Goal: Communication & Community: Share content

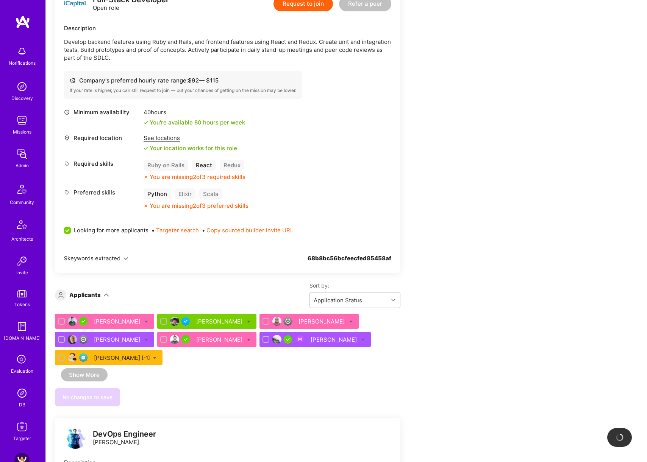
scroll to position [204, 0]
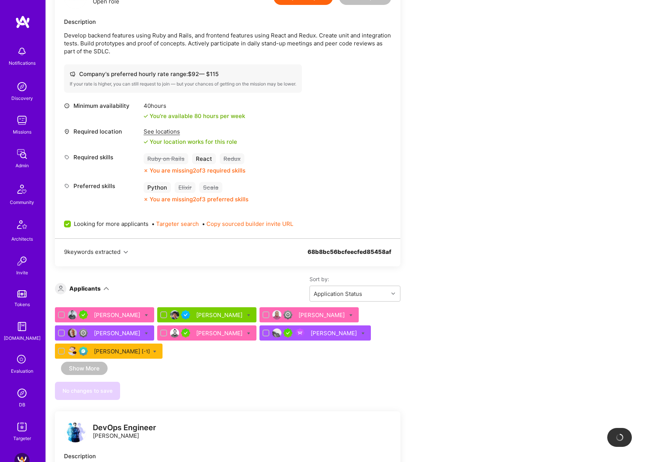
click at [118, 315] on div "[PERSON_NAME]" at bounding box center [118, 315] width 48 height 8
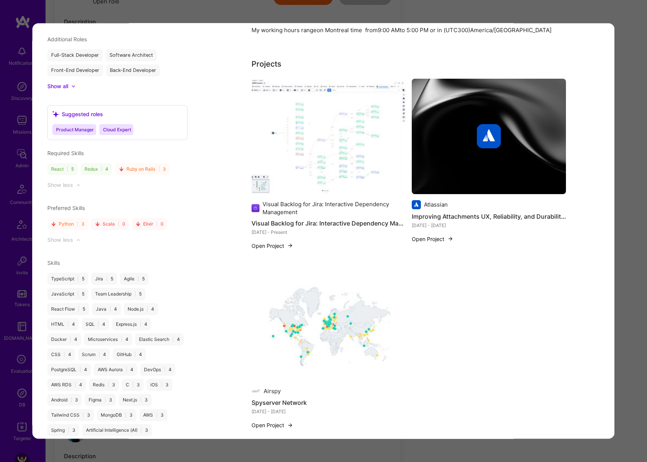
scroll to position [857, 0]
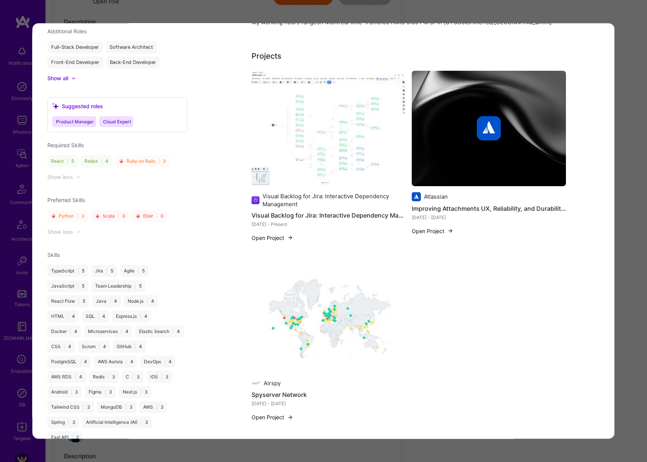
click at [234, 16] on div "Application 1 of 7 Builder Missing Requirements Required Location See locations…" at bounding box center [323, 231] width 647 height 462
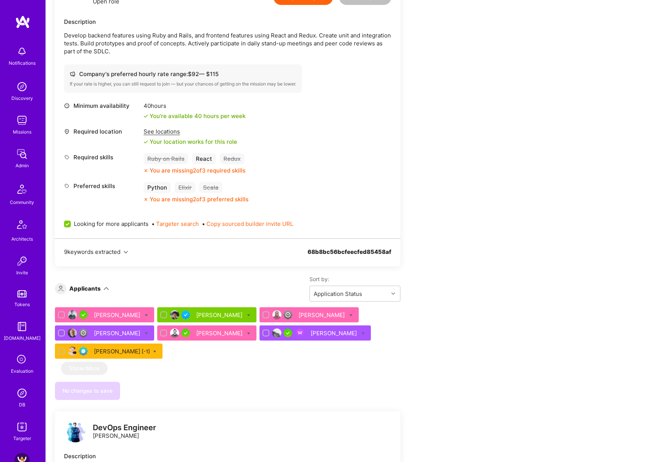
click at [315, 311] on div "Anu Onifade" at bounding box center [322, 315] width 48 height 8
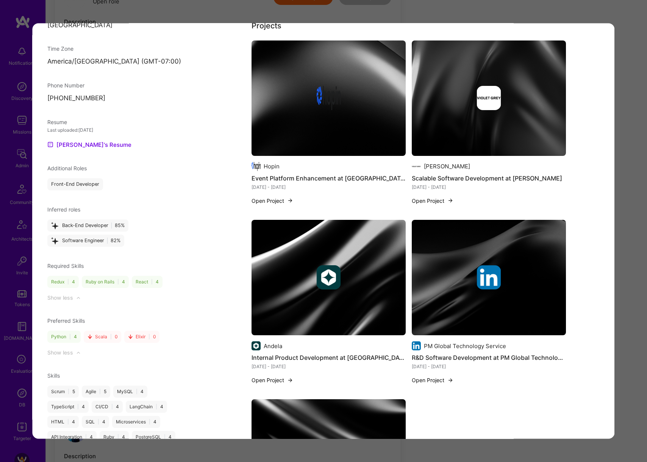
scroll to position [667, 0]
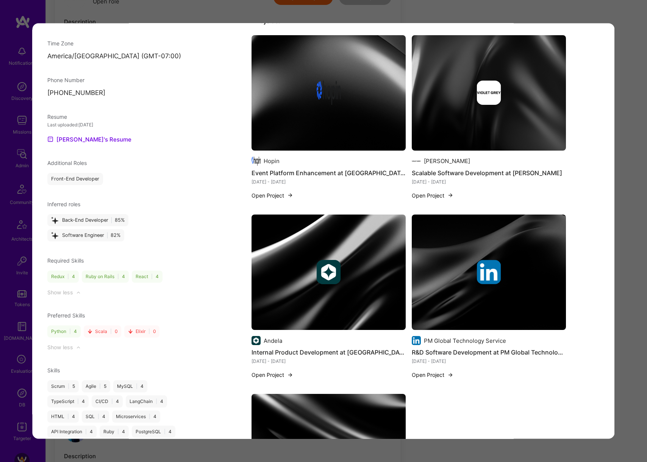
click at [640, 233] on div "Application 3 of 7 Evaluation scores Expertise level Good Interpersonal skills …" at bounding box center [323, 231] width 647 height 462
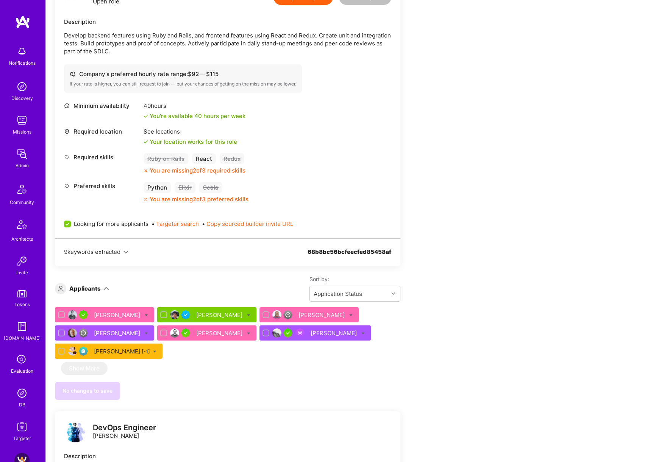
click at [211, 332] on div "Nathan Bertram" at bounding box center [220, 333] width 48 height 8
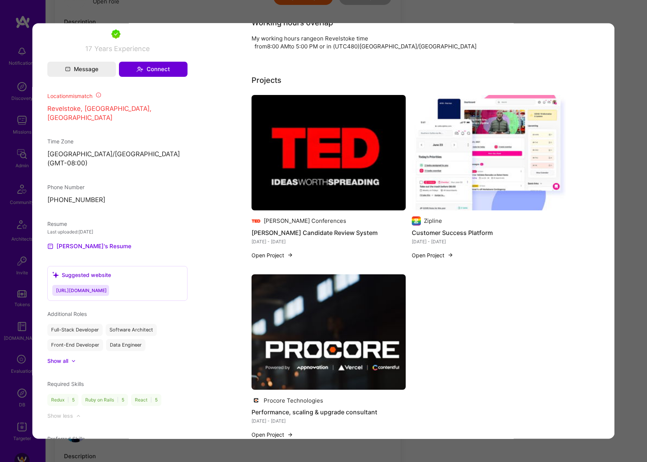
scroll to position [780, 0]
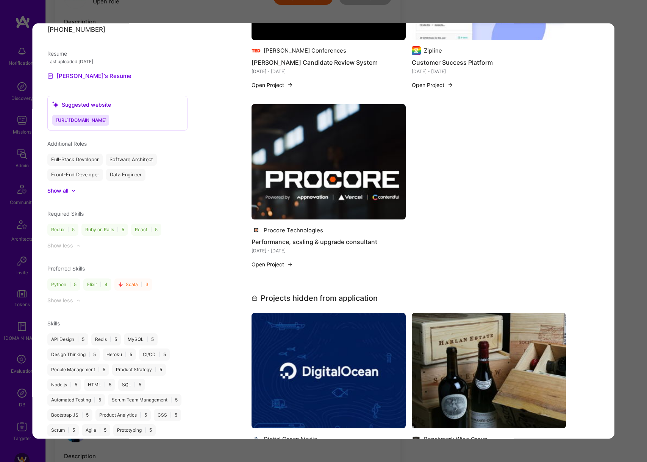
click at [187, 17] on div "Application 5 of 7 Builder Missing Requirements Required Location See locations…" at bounding box center [323, 231] width 647 height 462
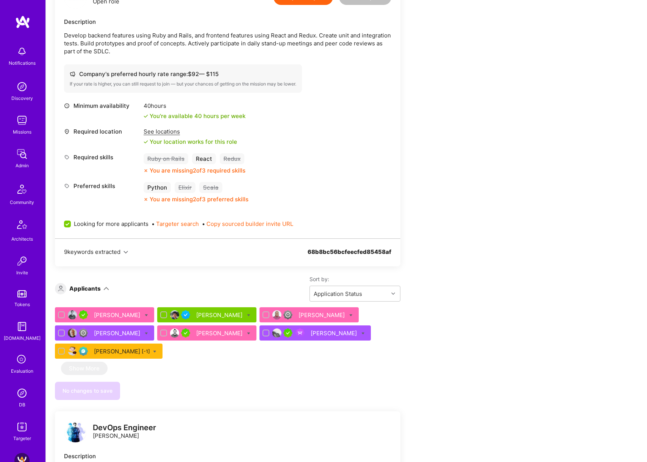
click at [218, 313] on div "Maurizio Morri" at bounding box center [220, 315] width 48 height 8
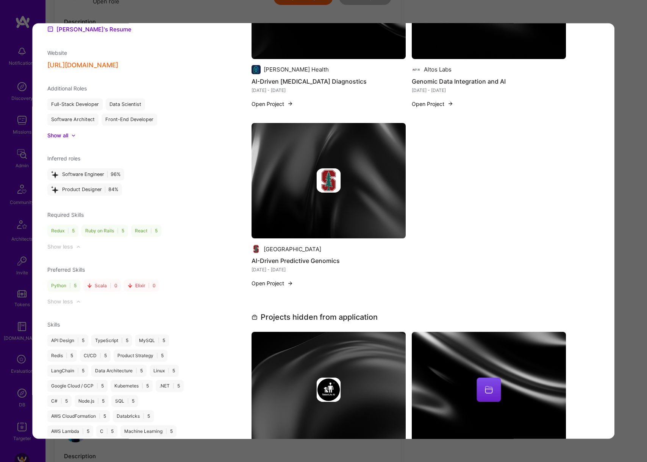
scroll to position [775, 0]
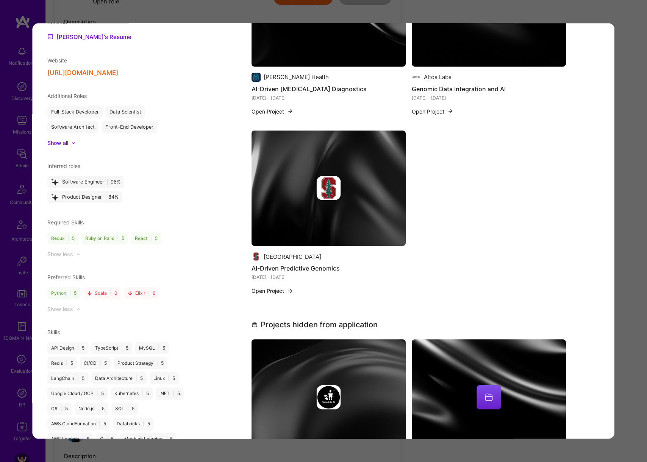
click at [627, 219] on div "Application 2 of 7 Evaluation scores Expertise level Very good Interpersonal sk…" at bounding box center [323, 231] width 647 height 462
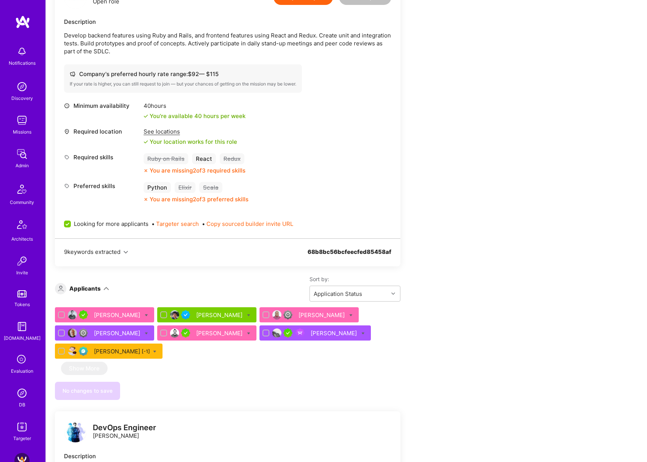
click at [226, 311] on div "Maurizio Morri" at bounding box center [220, 315] width 48 height 8
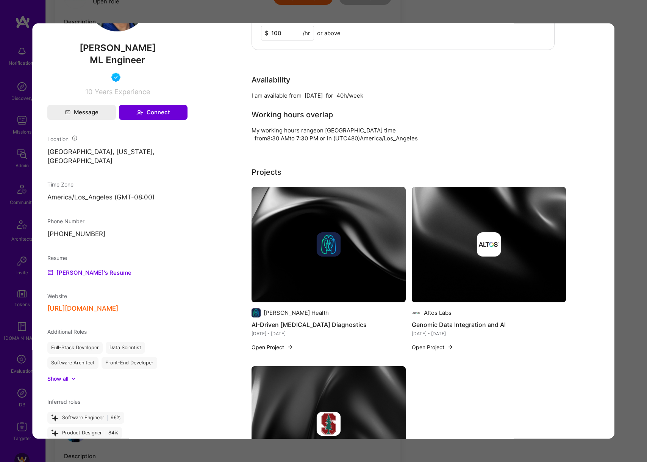
scroll to position [748, 0]
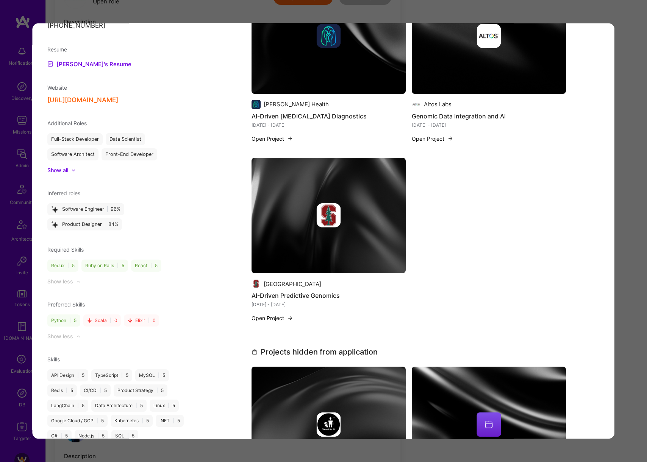
click at [640, 226] on div "Application 2 of 7 Evaluation scores Expertise level Very good Interpersonal sk…" at bounding box center [323, 231] width 647 height 462
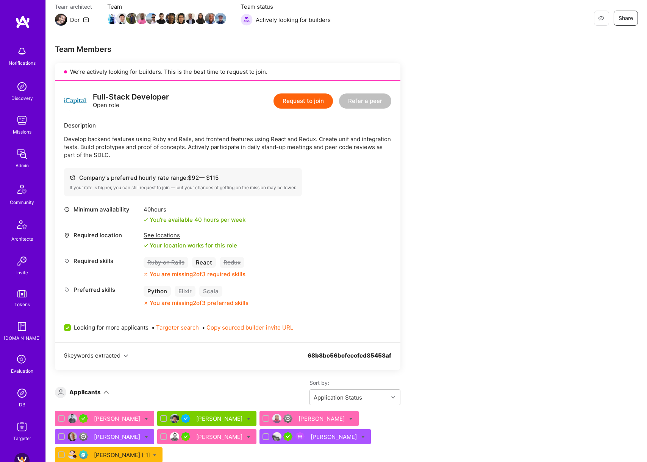
scroll to position [230, 0]
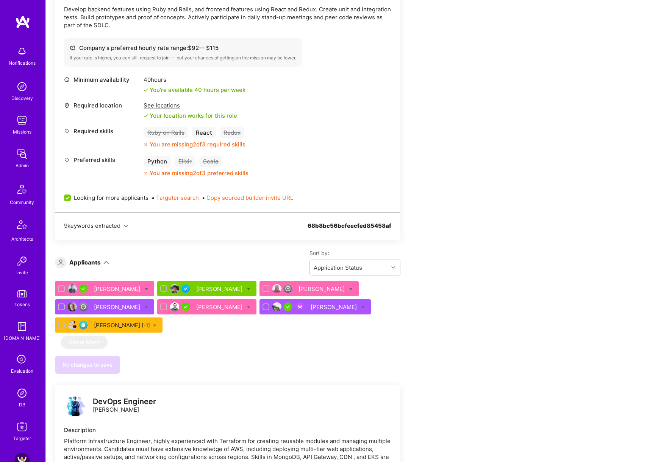
click at [100, 306] on div "Marc Rohloff" at bounding box center [118, 307] width 48 height 8
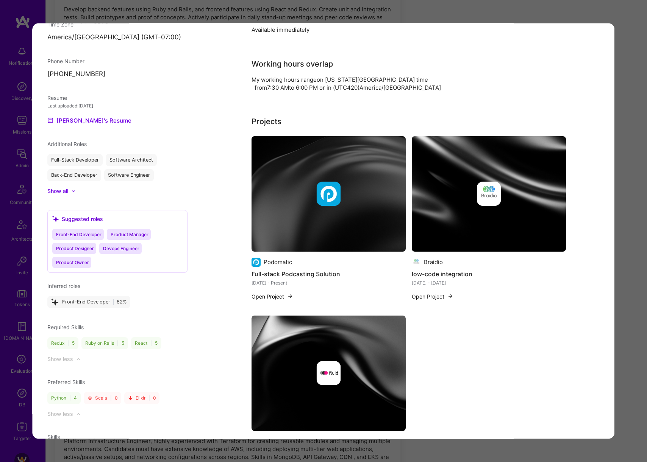
scroll to position [610, 0]
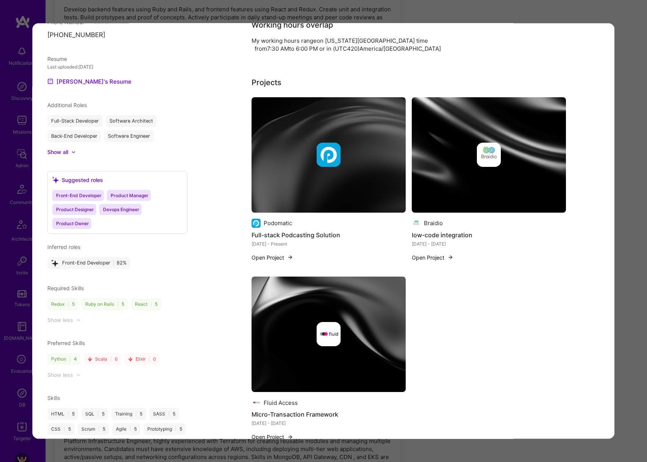
click at [635, 240] on div "Application 4 of 7 Evaluation scores Expertise level Good Interpersonal skills …" at bounding box center [323, 231] width 647 height 462
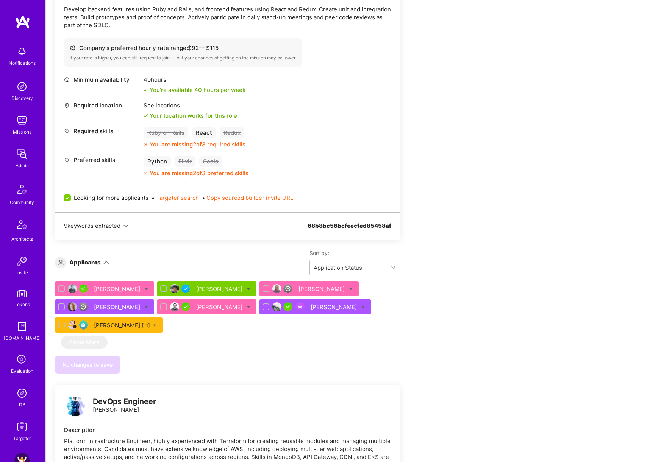
click at [311, 310] on div "Michael Plaxico" at bounding box center [335, 307] width 48 height 8
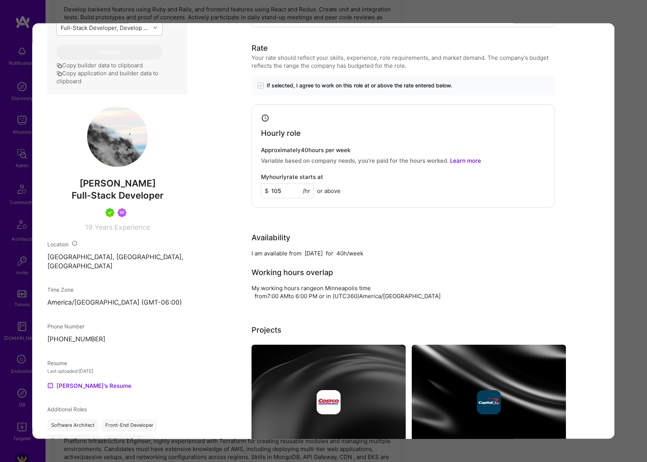
scroll to position [581, 0]
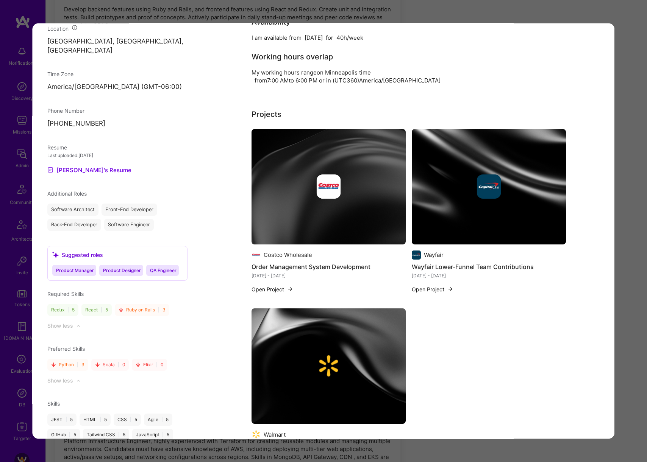
click at [625, 276] on div "Application 6 of 7 Evaluation scores Expertise level Very good Interpersonal sk…" at bounding box center [323, 231] width 647 height 462
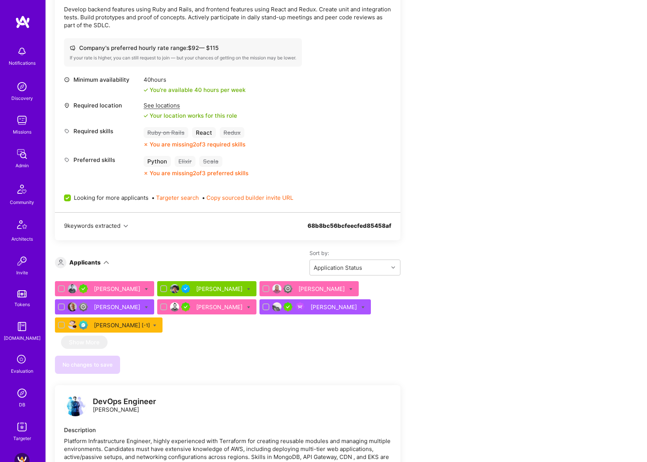
click at [106, 327] on div "Deepak Vig [-1]" at bounding box center [122, 326] width 56 height 8
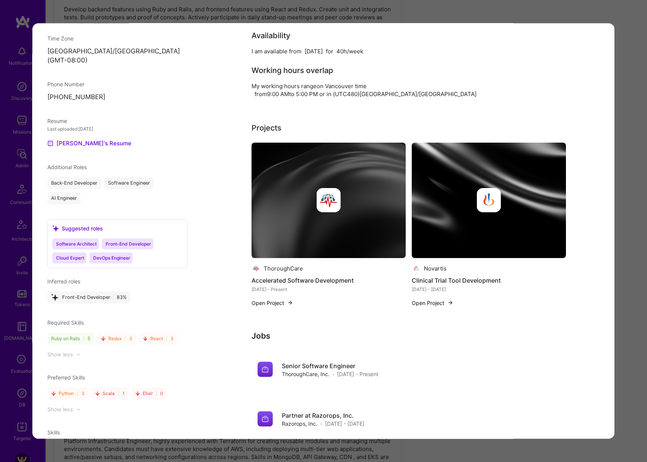
scroll to position [573, 0]
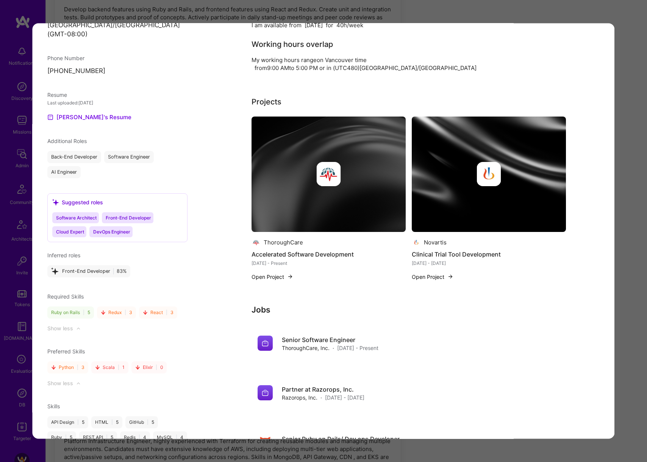
click at [639, 236] on div "Application 7 of 7 Builder Missing Requirements Required Location See locations…" at bounding box center [323, 231] width 647 height 462
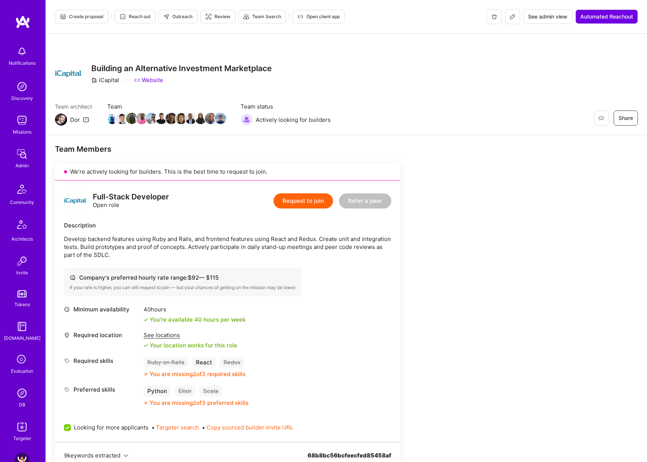
scroll to position [2, 0]
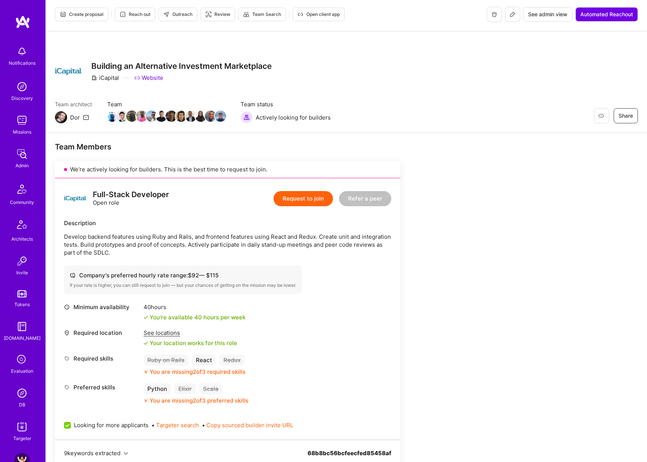
click at [510, 16] on icon at bounding box center [512, 14] width 5 height 5
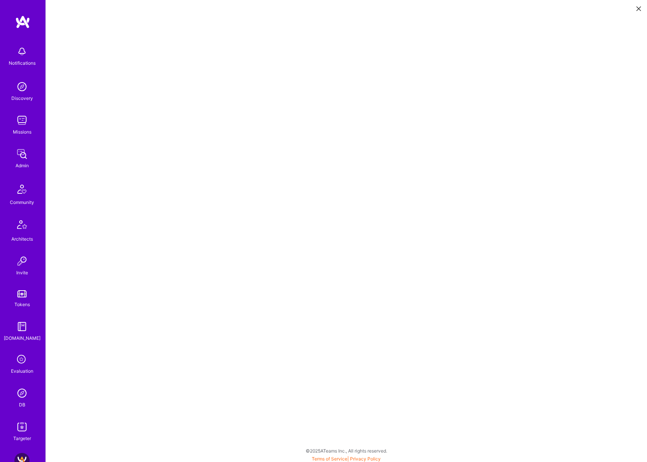
click at [635, 9] on button at bounding box center [638, 8] width 9 height 12
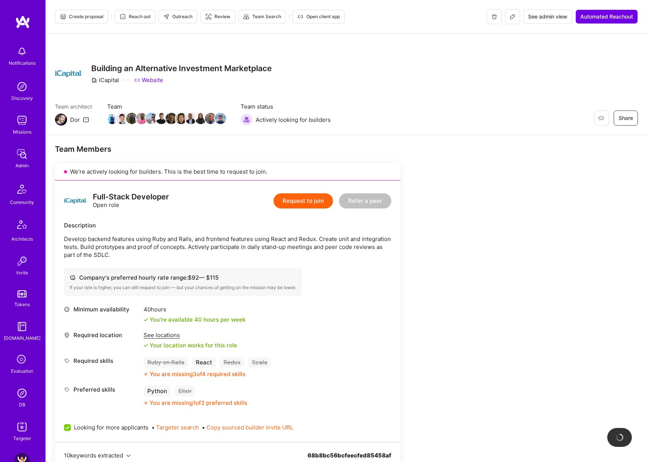
click at [186, 18] on span "Outreach" at bounding box center [177, 16] width 29 height 7
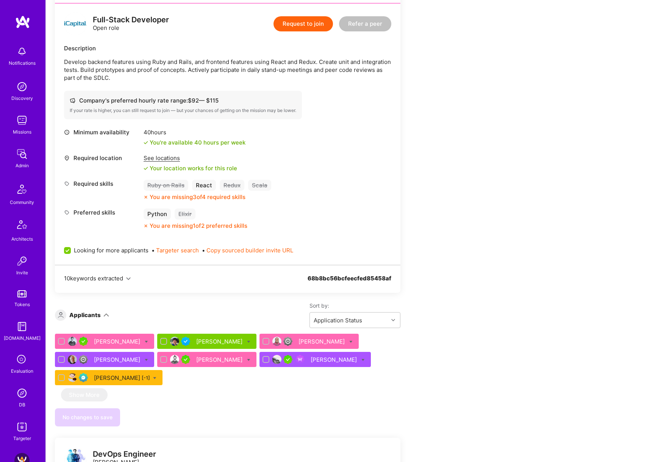
click at [117, 338] on div "Zakaria Benbakkar" at bounding box center [118, 342] width 48 height 8
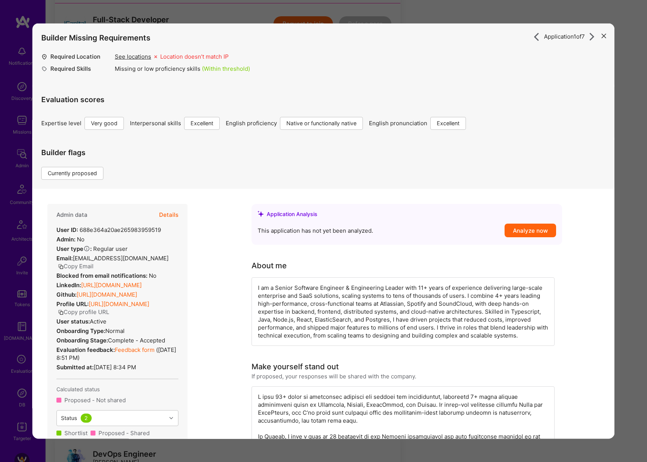
click at [119, 281] on link "https://linkedin.com/in/zakaria-benbakkar" at bounding box center [111, 284] width 61 height 7
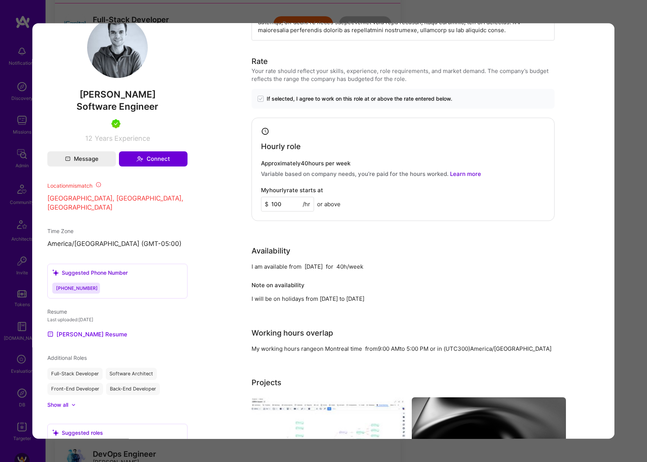
scroll to position [542, 0]
click at [90, 334] on link "Zakaria's Resume" at bounding box center [87, 333] width 80 height 9
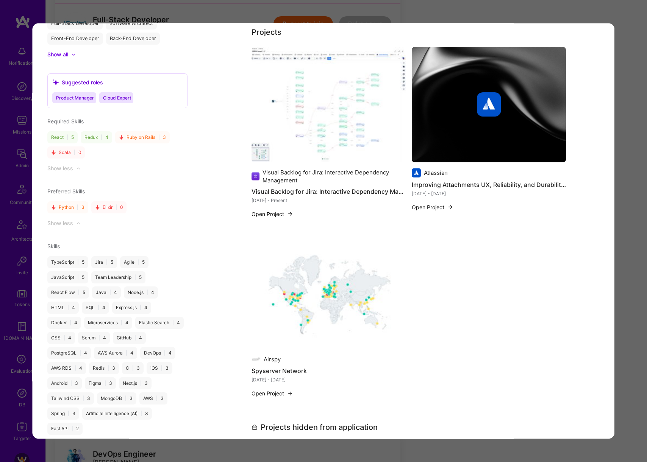
scroll to position [1113, 0]
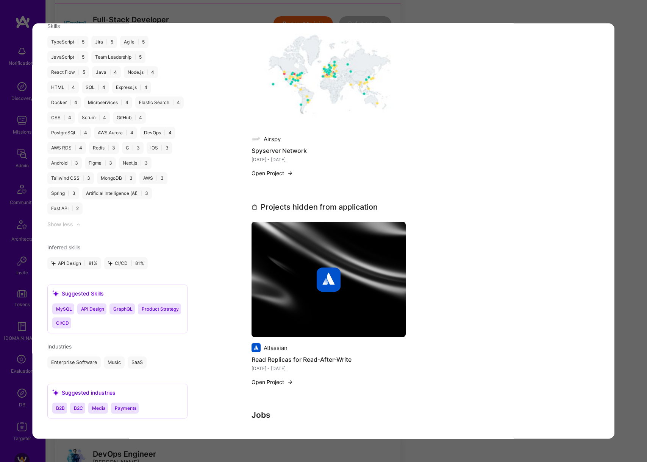
click at [628, 190] on div "Application 1 of 7 Builder Missing Requirements Required Location See locations…" at bounding box center [323, 231] width 647 height 462
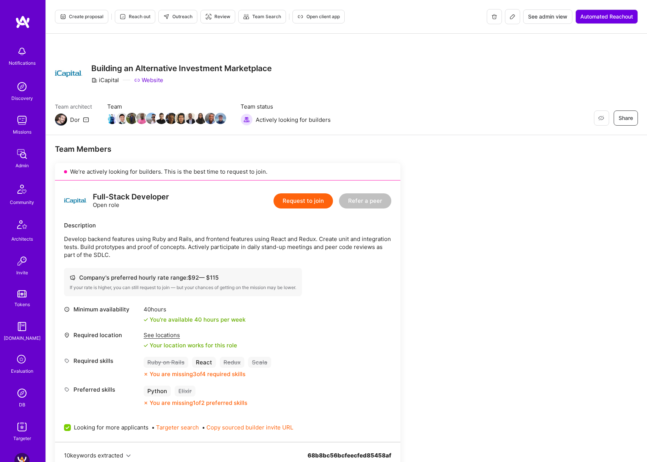
scroll to position [0, 0]
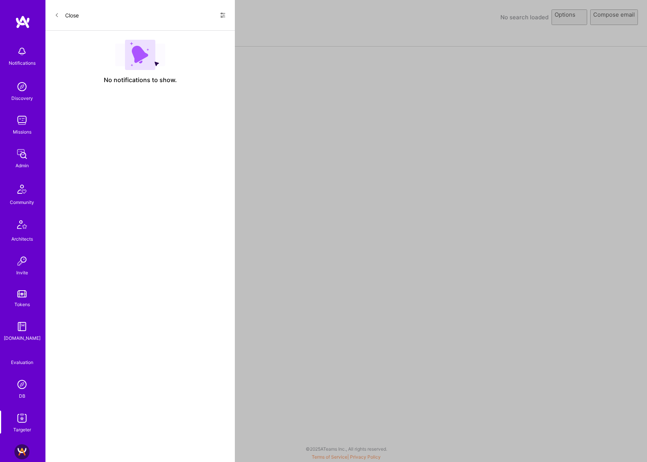
select select "rich-reachout"
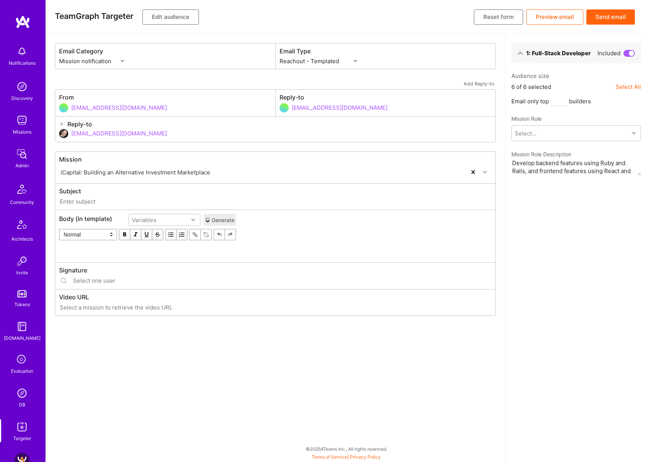
type input "[DOMAIN_NAME] // iCapital: Building an Alternative Investment Marketplace"
type input "[EMAIL_ADDRESS][DOMAIN_NAME]"
type input "[URL][DOMAIN_NAME]"
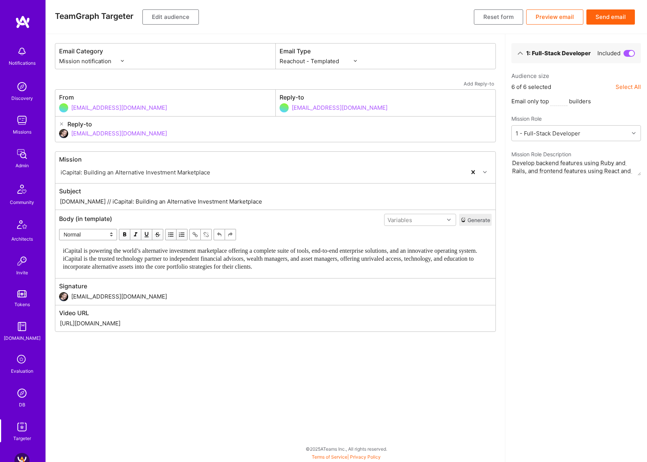
click at [175, 15] on button "Edit audience" at bounding box center [170, 16] width 56 height 15
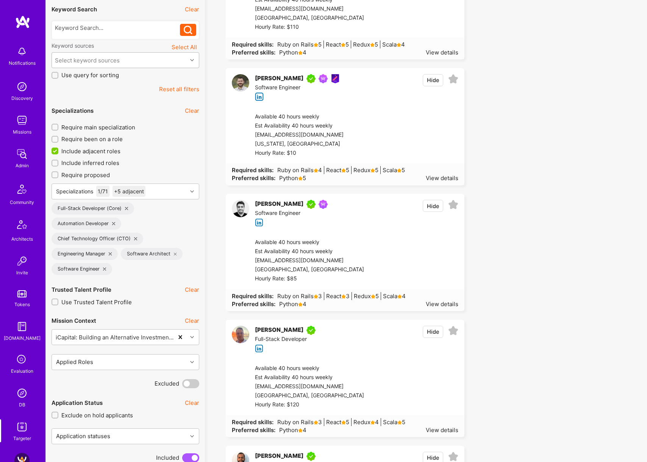
scroll to position [177, 0]
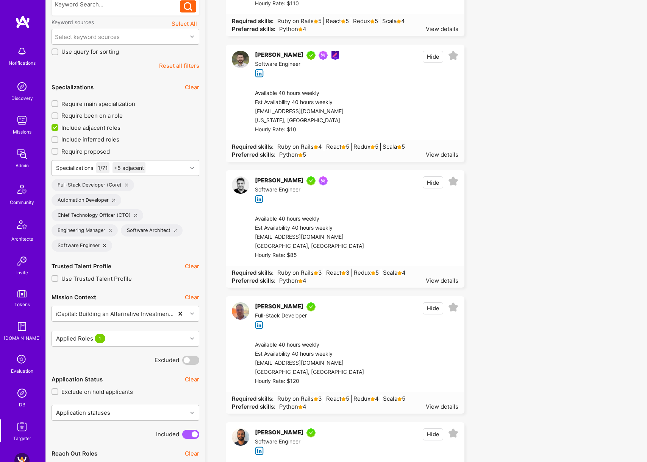
click at [161, 168] on div "Specializations 1 / 71 +5 adjacent" at bounding box center [119, 168] width 135 height 15
type input "back"
click at [140, 190] on icon at bounding box center [139, 192] width 4 height 4
click at [101, 205] on div "Back-End Developer" at bounding box center [125, 207] width 139 height 8
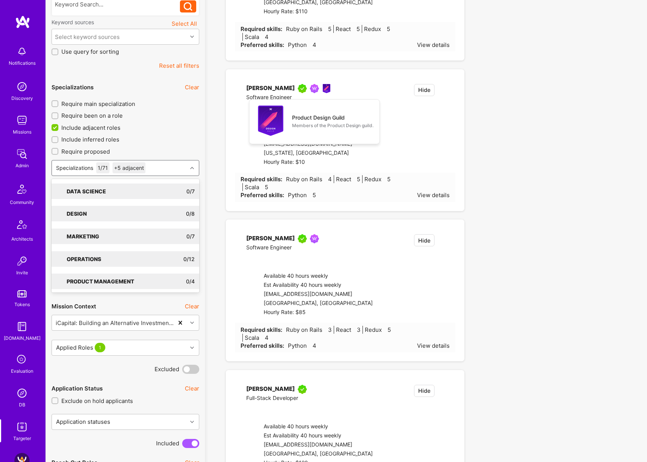
checkbox input "true"
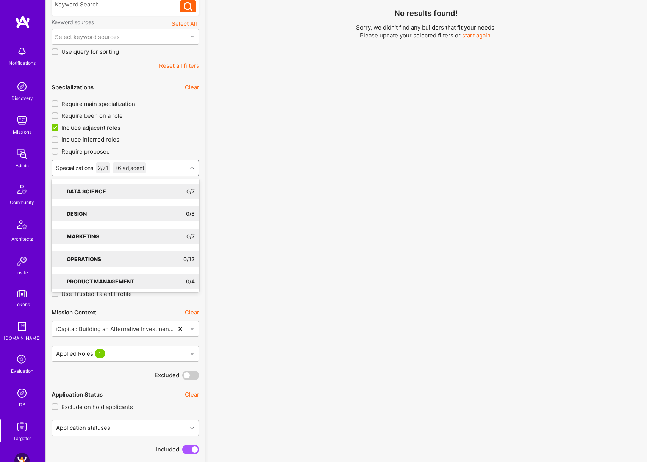
click at [498, 191] on div "No results found! Sorry, we didn't find any builders that fit your needs. Pleas…" at bounding box center [426, 117] width 431 height 370
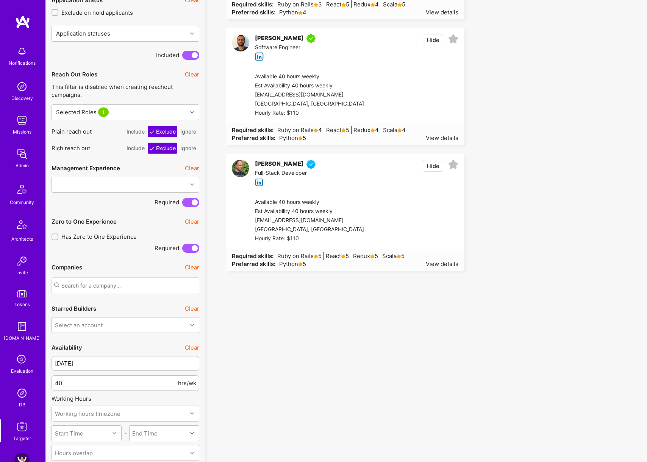
scroll to position [635, 0]
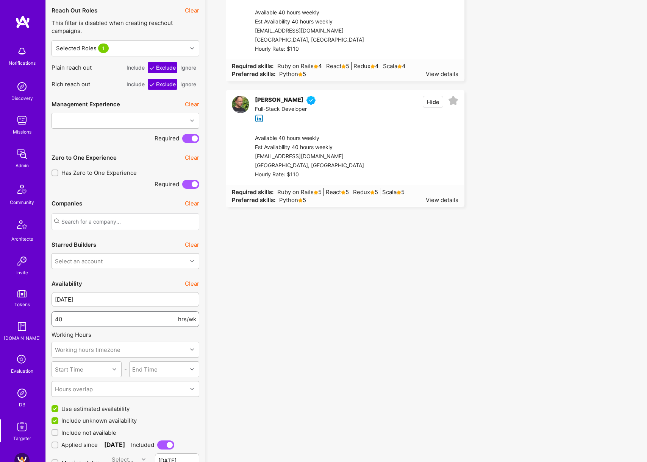
click at [134, 323] on input "40" at bounding box center [116, 319] width 122 height 19
type input "30"
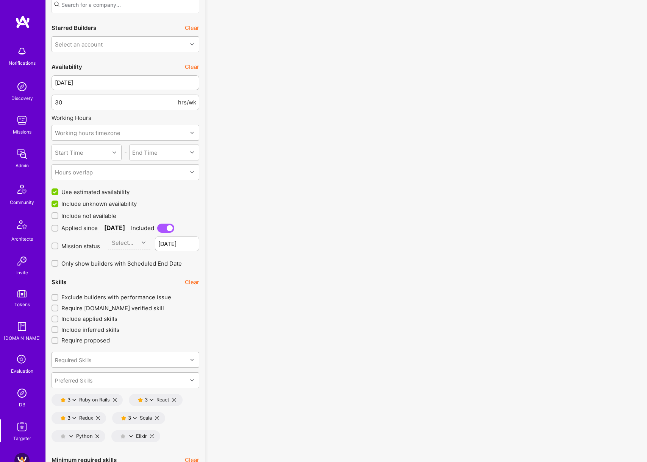
scroll to position [882, 0]
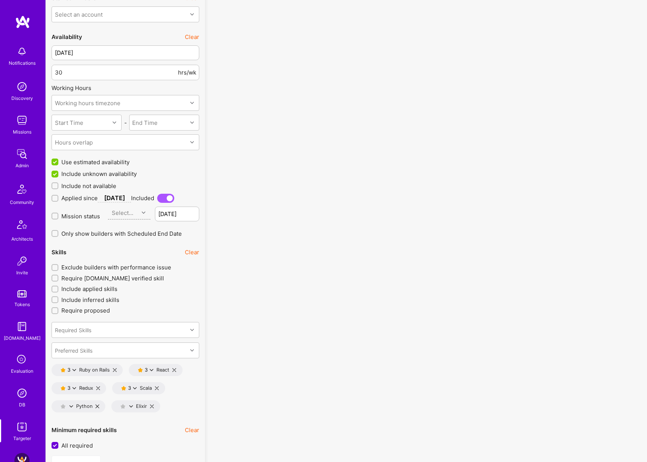
click at [98, 387] on icon at bounding box center [98, 389] width 4 height 4
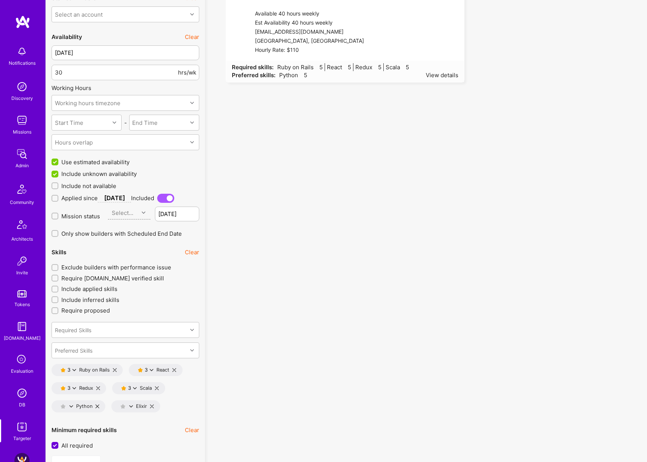
type input "3"
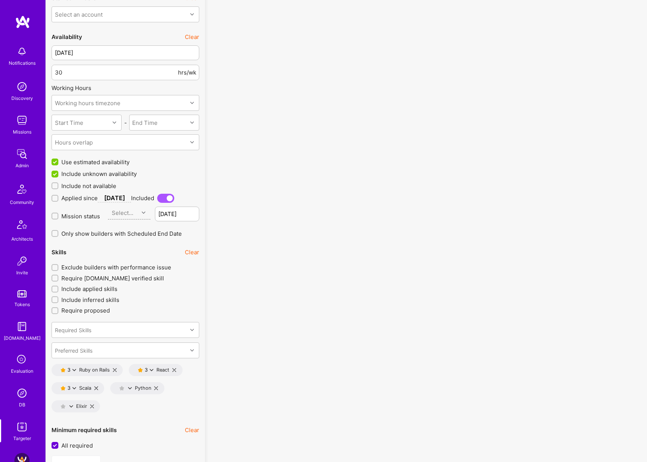
click at [73, 370] on icon at bounding box center [74, 370] width 4 height 4
click at [95, 389] on button "4 star s" at bounding box center [107, 391] width 57 height 16
click at [151, 370] on icon at bounding box center [152, 370] width 4 height 4
click at [182, 393] on button "4 star s" at bounding box center [184, 391] width 57 height 16
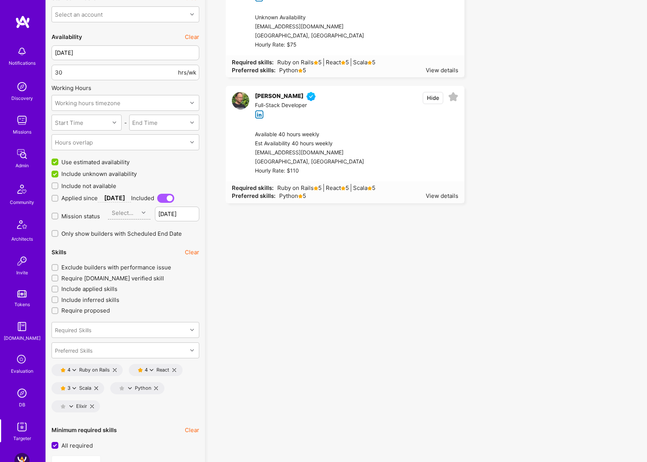
click at [75, 387] on icon at bounding box center [74, 389] width 4 height 4
click at [101, 409] on button "4 star s" at bounding box center [107, 409] width 57 height 16
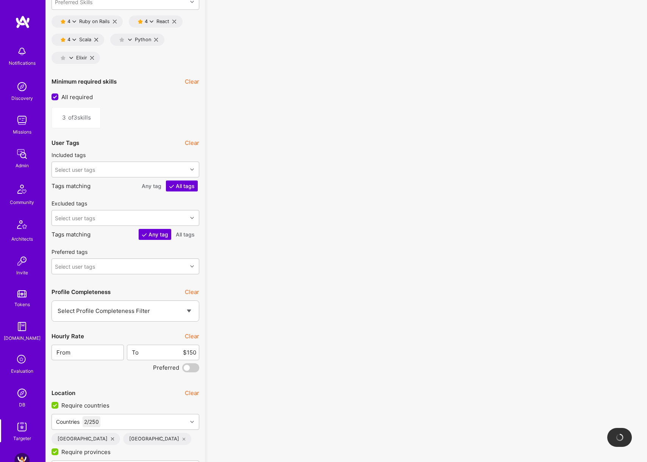
scroll to position [1309, 0]
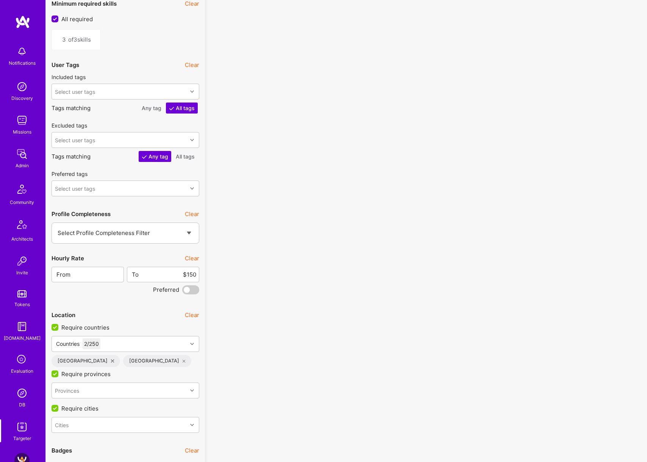
click at [192, 257] on button "Clear" at bounding box center [192, 258] width 14 height 8
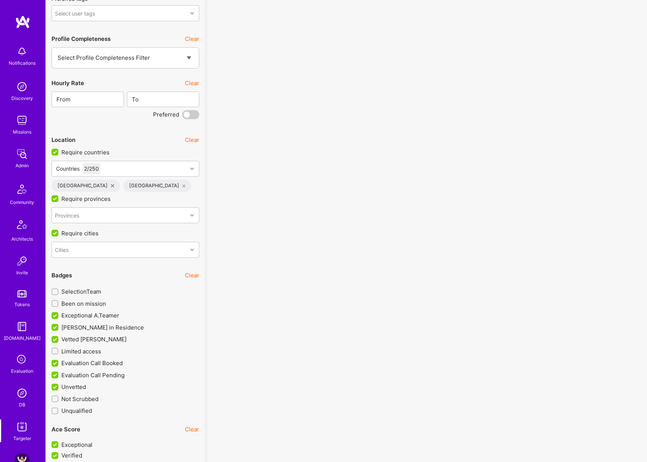
scroll to position [1483, 0]
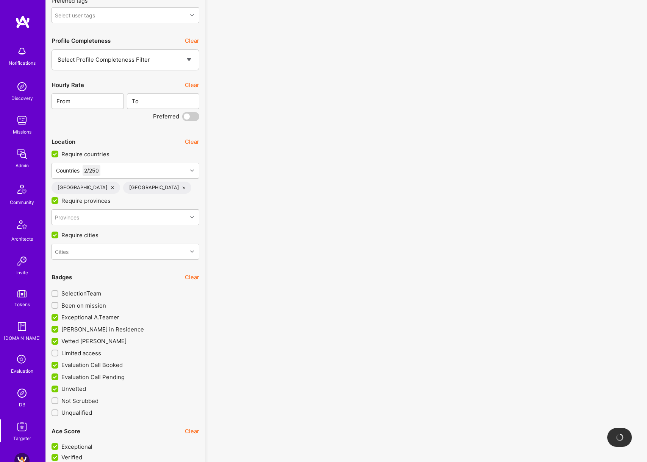
click at [87, 306] on span "Been on mission" at bounding box center [83, 306] width 45 height 8
click at [58, 306] on input "Been on mission" at bounding box center [55, 305] width 5 height 5
checkbox input "true"
click at [89, 294] on span "SelectionTeam" at bounding box center [81, 294] width 40 height 8
click at [58, 294] on input "SelectionTeam" at bounding box center [55, 294] width 5 height 5
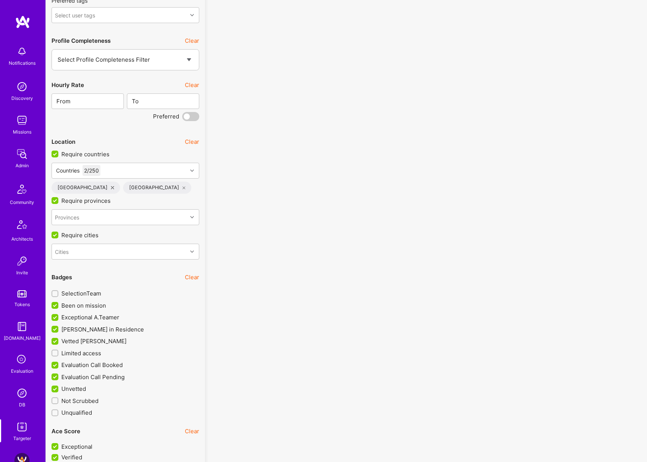
checkbox input "true"
click at [85, 352] on span "Limited access" at bounding box center [81, 354] width 40 height 8
click at [58, 352] on input "Limited access" at bounding box center [55, 353] width 5 height 5
checkbox input "true"
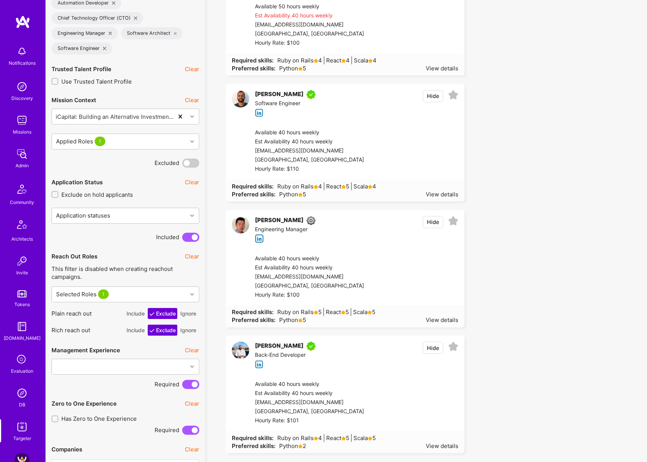
scroll to position [387, 0]
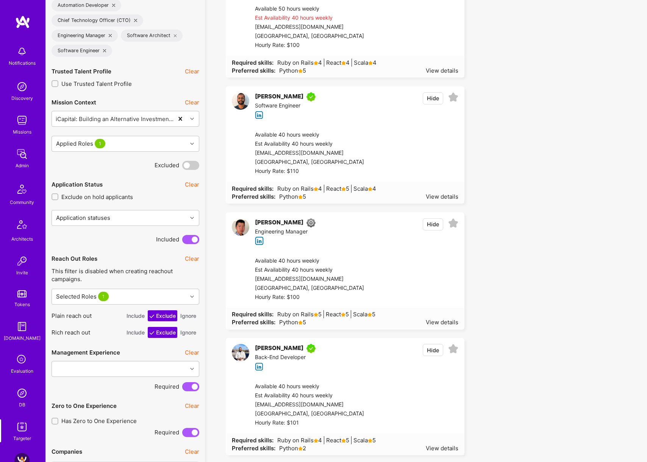
click at [190, 318] on button "Ignore" at bounding box center [188, 316] width 19 height 11
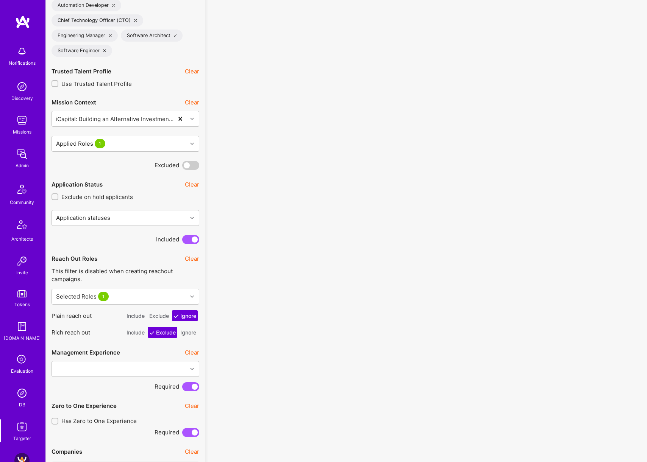
click at [191, 336] on button "Ignore" at bounding box center [188, 332] width 19 height 11
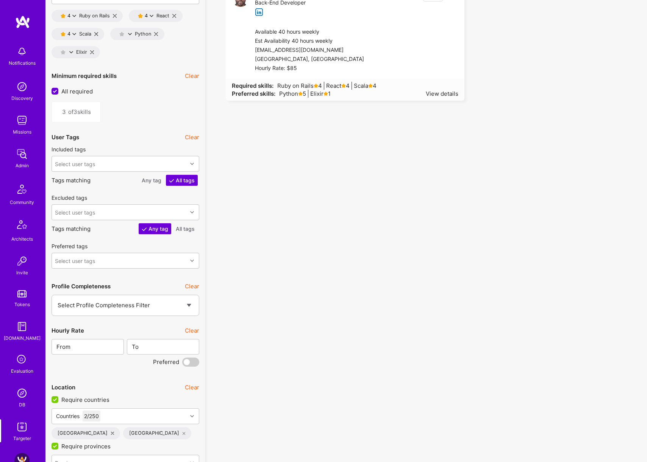
scroll to position [1024, 0]
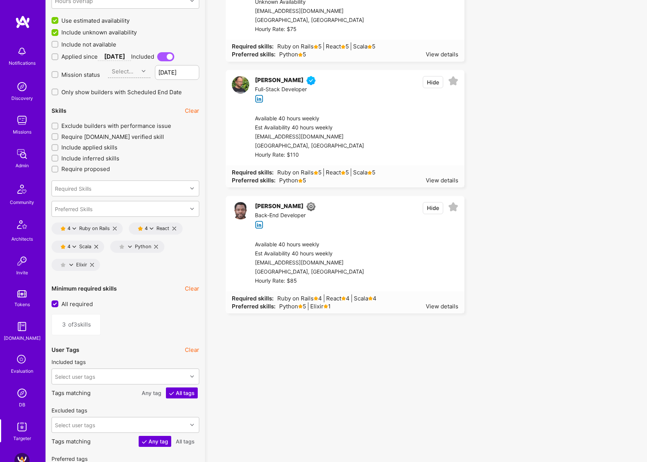
click at [151, 228] on icon at bounding box center [152, 229] width 4 height 4
click at [182, 261] on button "3 star s" at bounding box center [184, 265] width 57 height 16
click at [75, 247] on icon at bounding box center [74, 247] width 4 height 4
click at [102, 278] on button "3 star s" at bounding box center [107, 283] width 57 height 16
click at [98, 247] on icon at bounding box center [96, 247] width 4 height 4
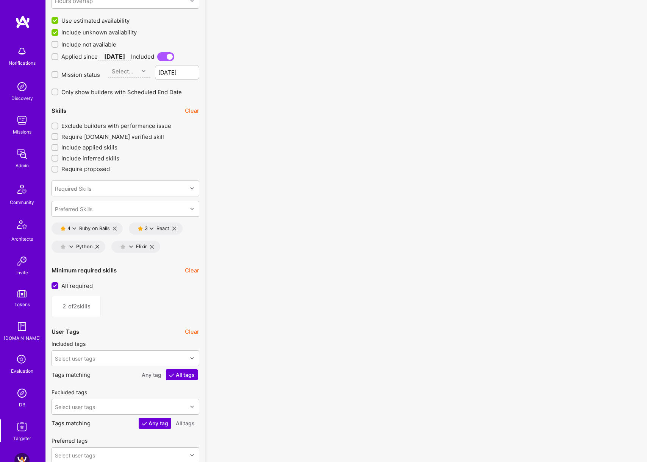
click at [174, 229] on icon at bounding box center [174, 229] width 4 height 4
type input "1"
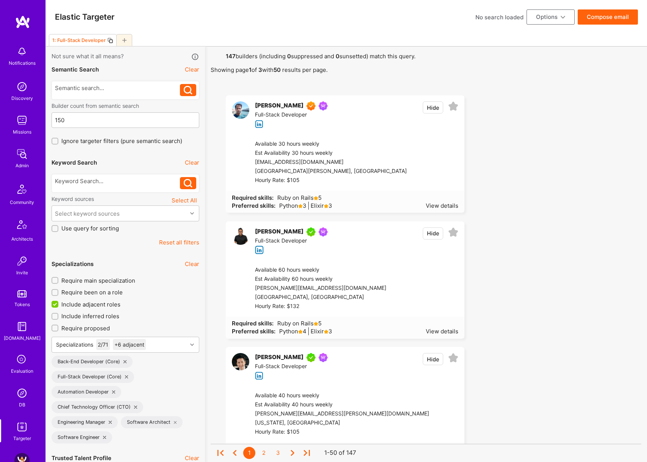
click at [601, 22] on button "Compose email" at bounding box center [607, 16] width 60 height 15
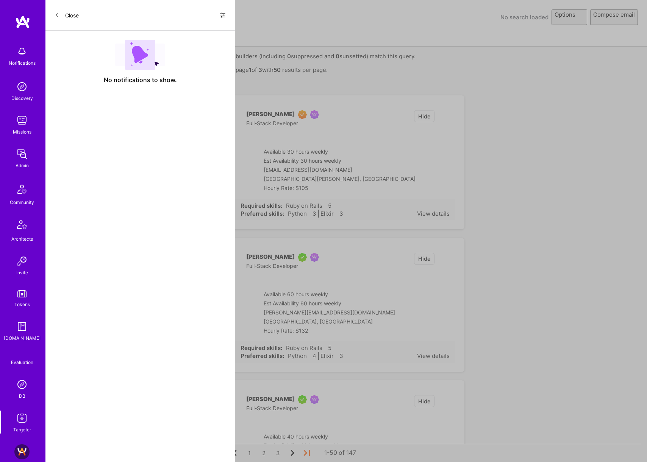
select select "rich-reachout"
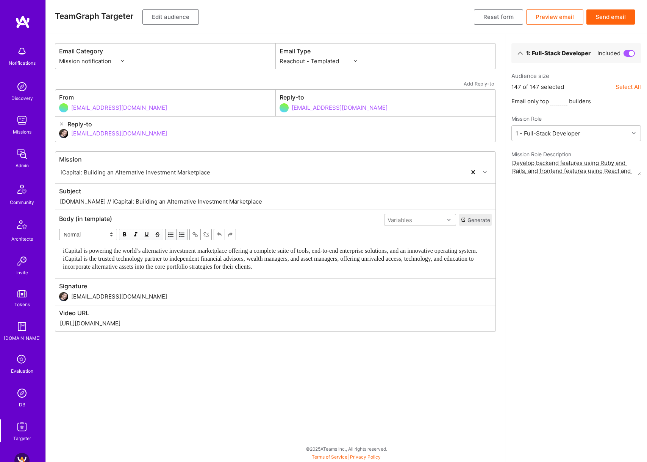
click at [192, 201] on input "[DOMAIN_NAME] // iCapital: Building an Alternative Investment Marketplace" at bounding box center [275, 201] width 432 height 9
paste input "is seeking a Rails Full-Stack Engineer"
type input "[DOMAIN_NAME] // iCapital is seeking a Rails Full-Stack Engineer"
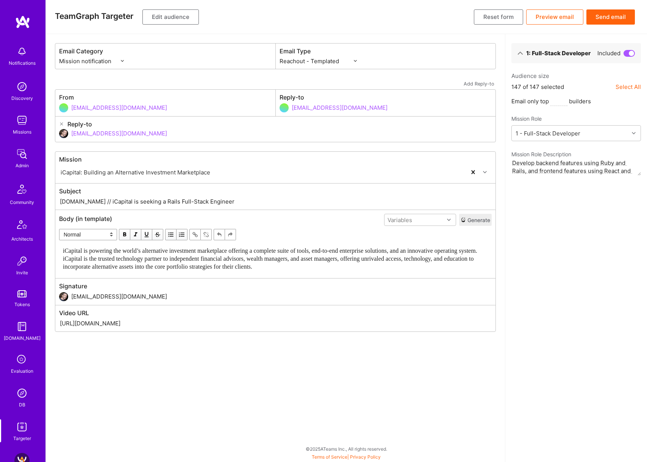
click at [265, 267] on span "iCapital is powering the world’s alternative investment marketplace offering a …" at bounding box center [271, 259] width 416 height 22
click at [170, 13] on button "Edit audience" at bounding box center [170, 16] width 56 height 15
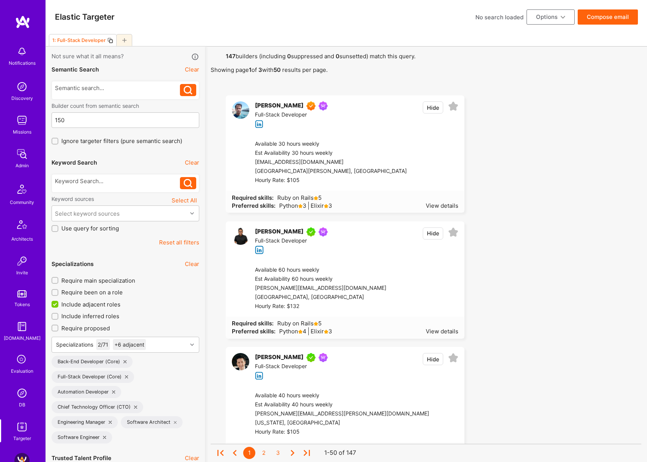
click at [109, 37] on icon at bounding box center [110, 40] width 6 height 6
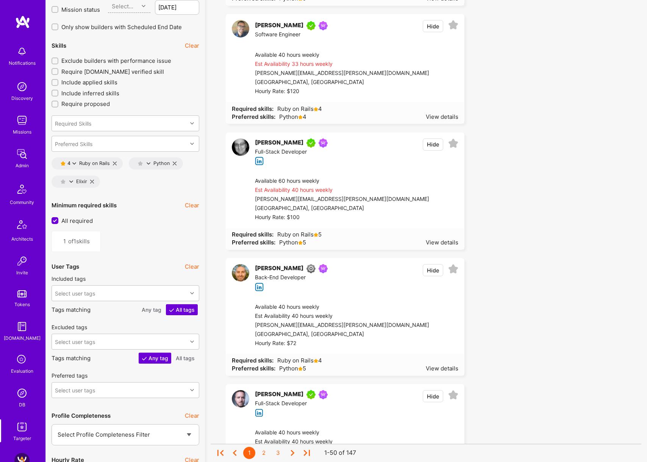
scroll to position [1087, 0]
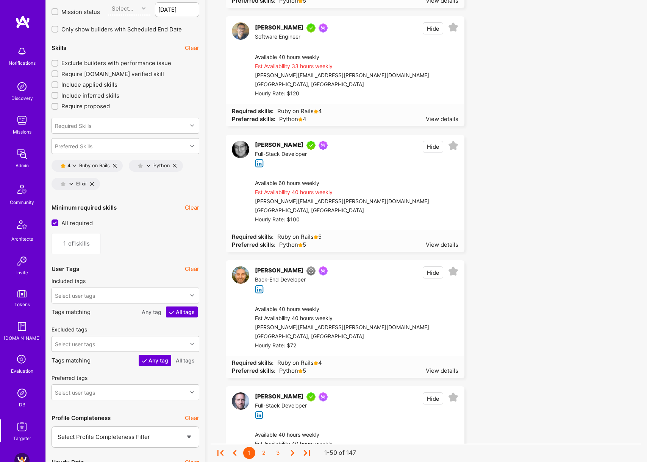
click at [115, 165] on icon at bounding box center [115, 166] width 4 height 4
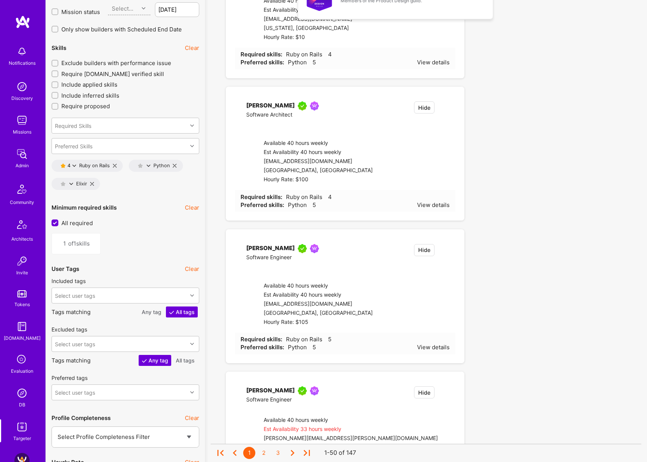
type input "0"
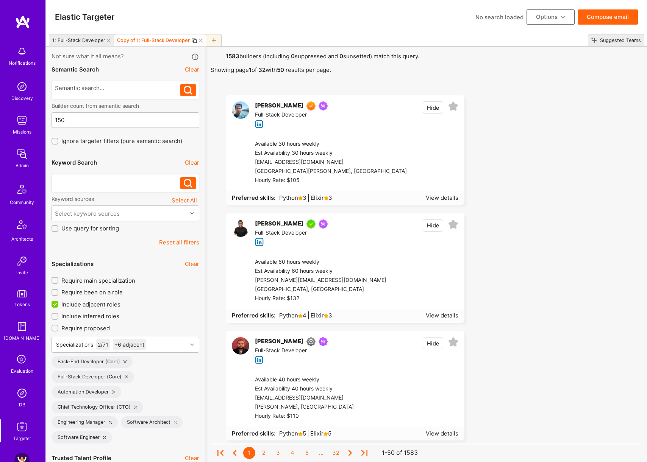
click at [104, 181] on div at bounding box center [117, 181] width 125 height 8
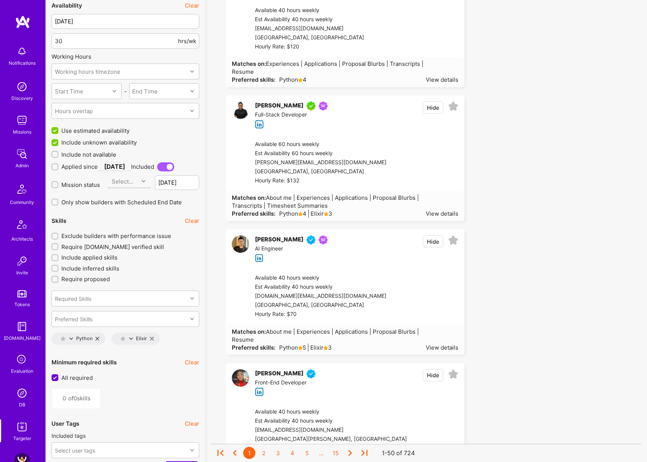
scroll to position [911, 0]
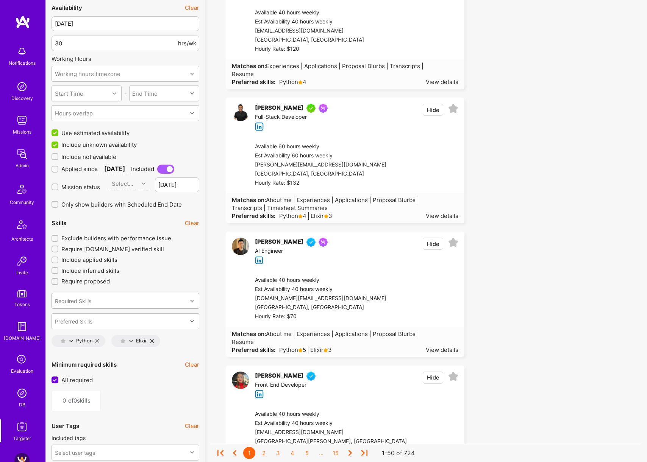
click at [125, 301] on div "Required Skills" at bounding box center [119, 300] width 135 height 15
type input "rails"
click at [89, 333] on div "Ruby on Rails" at bounding box center [125, 335] width 139 height 8
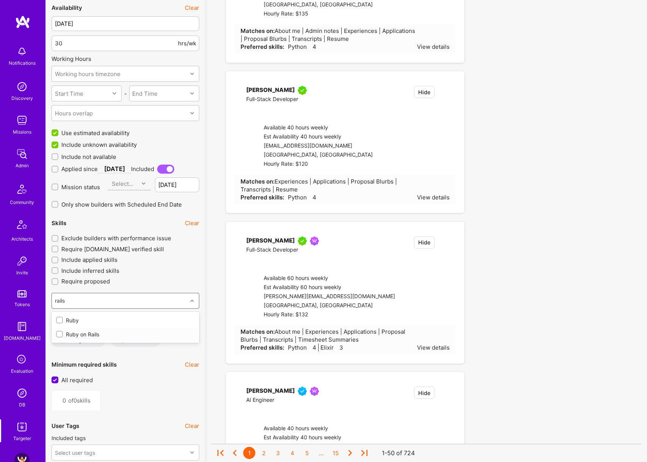
type input "1"
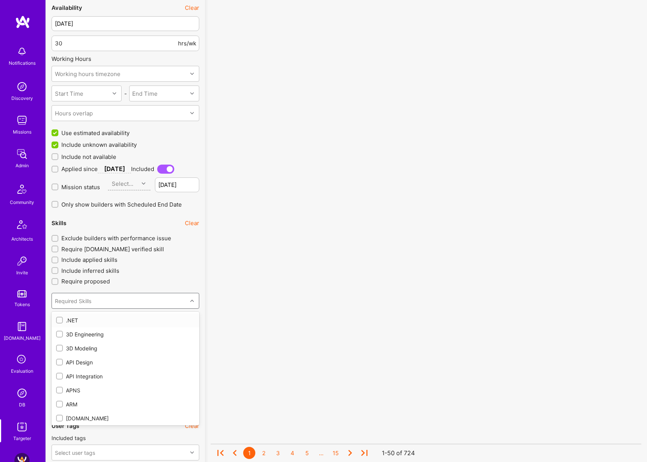
checkbox input "true"
click at [212, 314] on div "No results found! Sorry, we didn't find any builders that fit your needs. Pleas…" at bounding box center [426, 447] width 431 height 2613
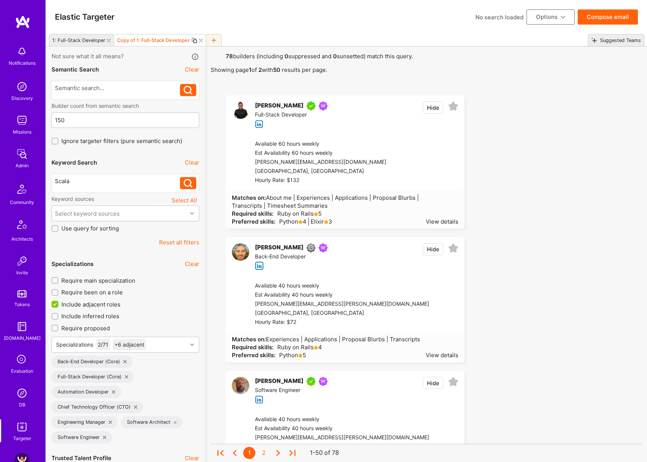
click at [610, 19] on button "Compose email" at bounding box center [607, 16] width 60 height 15
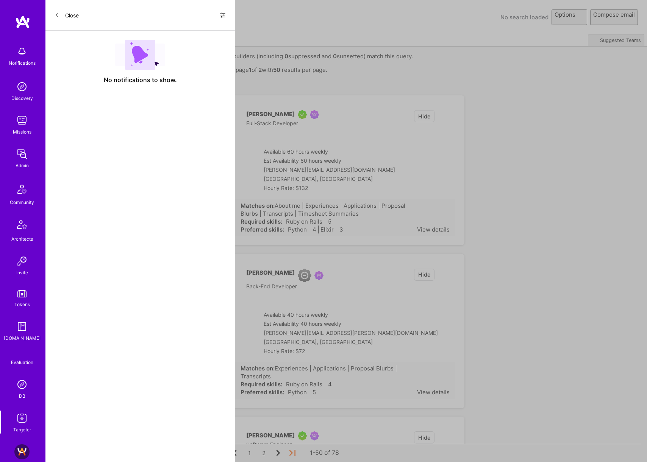
select select "rich-reachout"
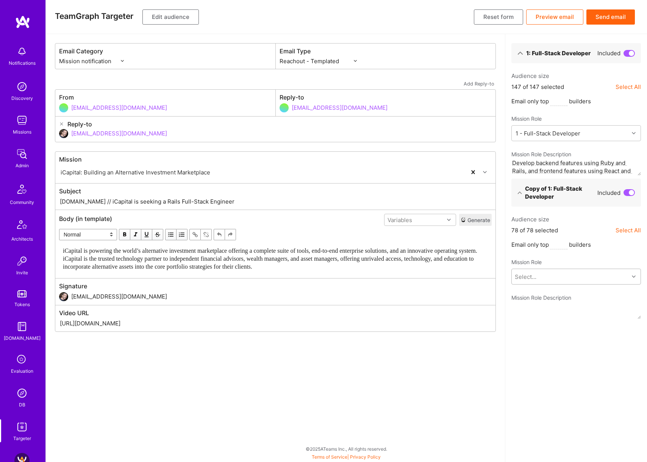
click at [567, 281] on div "Select..." at bounding box center [570, 276] width 117 height 15
click at [556, 304] on span "Develop backend features using Ruby and Rails, and frontend features using Reac…" at bounding box center [576, 308] width 120 height 16
type textarea "Develop backend features using Ruby and Rails, and frontend features using Reac…"
click at [618, 19] on button "Send email" at bounding box center [610, 16] width 48 height 15
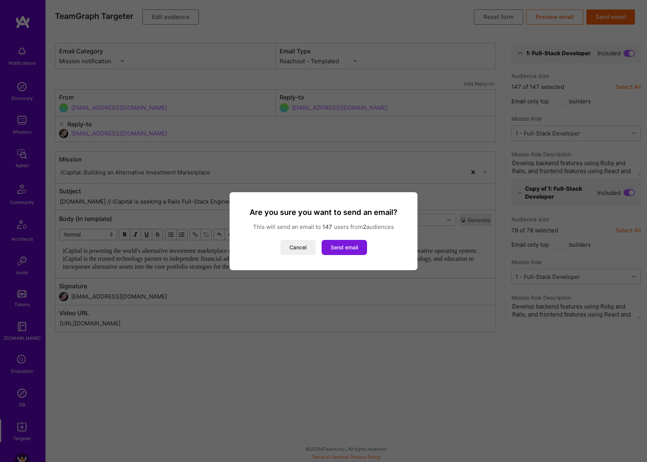
click at [354, 250] on button "Send email" at bounding box center [344, 247] width 45 height 15
